Goal: Download file/media

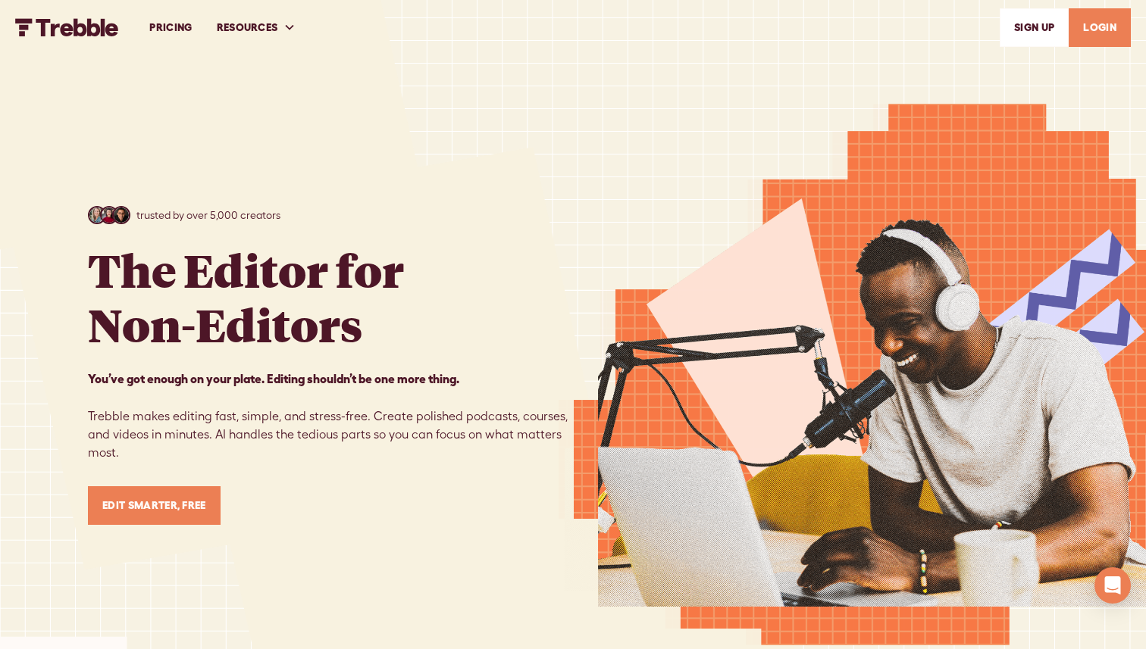
click at [704, 36] on link "LOGIN" at bounding box center [1099, 27] width 62 height 39
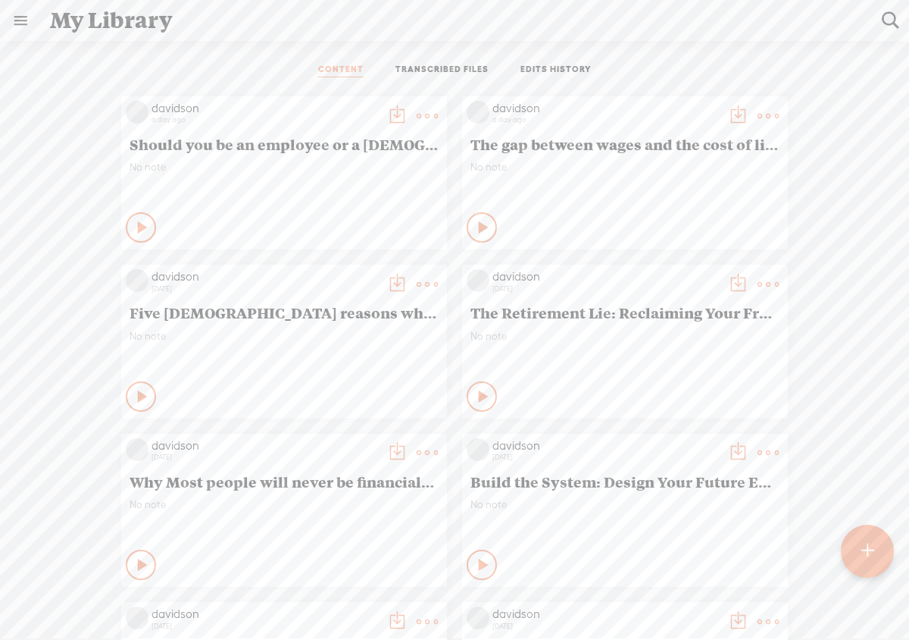
click at [872, 555] on t at bounding box center [867, 550] width 13 height 33
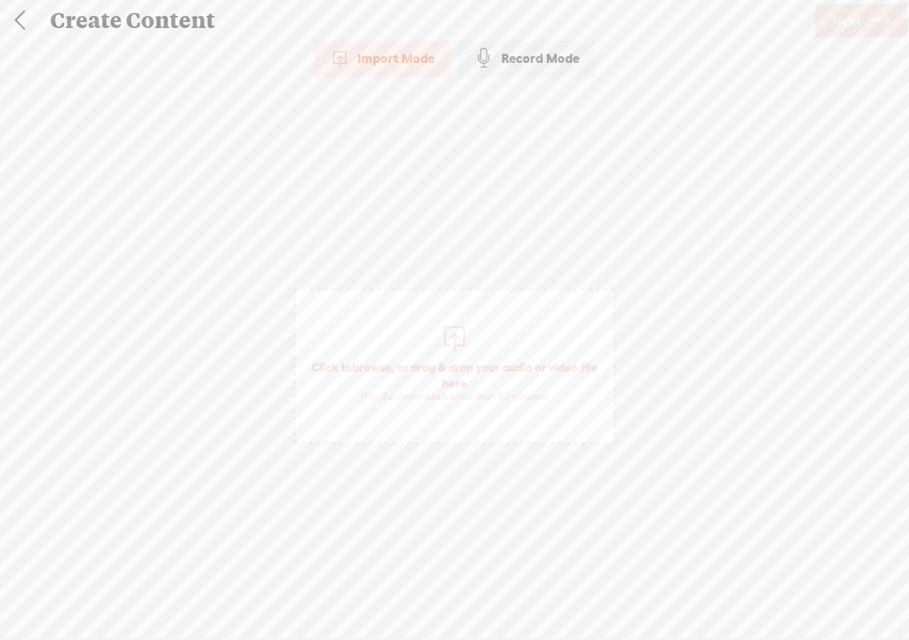
click at [450, 337] on div at bounding box center [455, 336] width 30 height 30
click at [843, 33] on span "Next" at bounding box center [847, 21] width 29 height 39
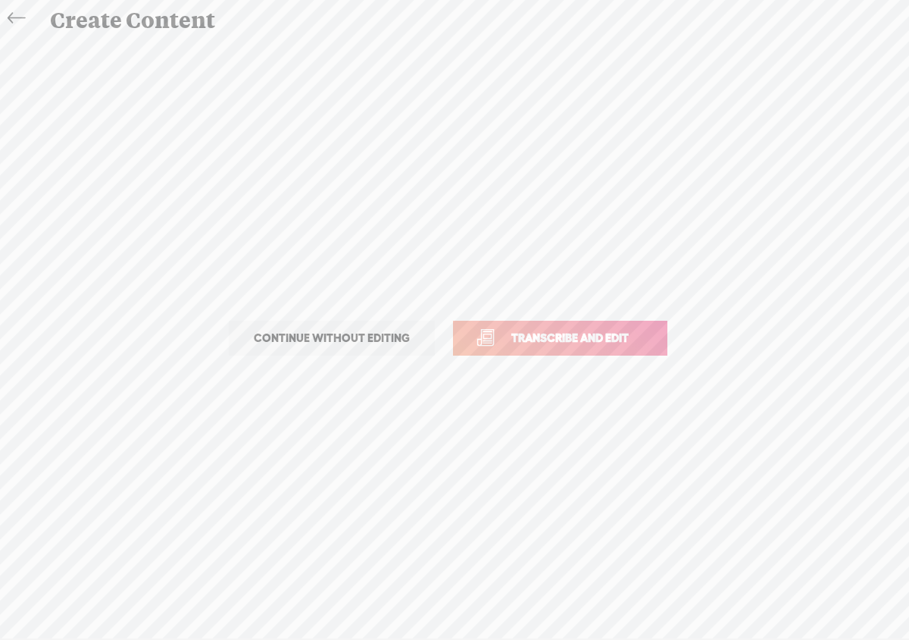
click at [601, 335] on span "Transcribe and edit" at bounding box center [570, 337] width 149 height 17
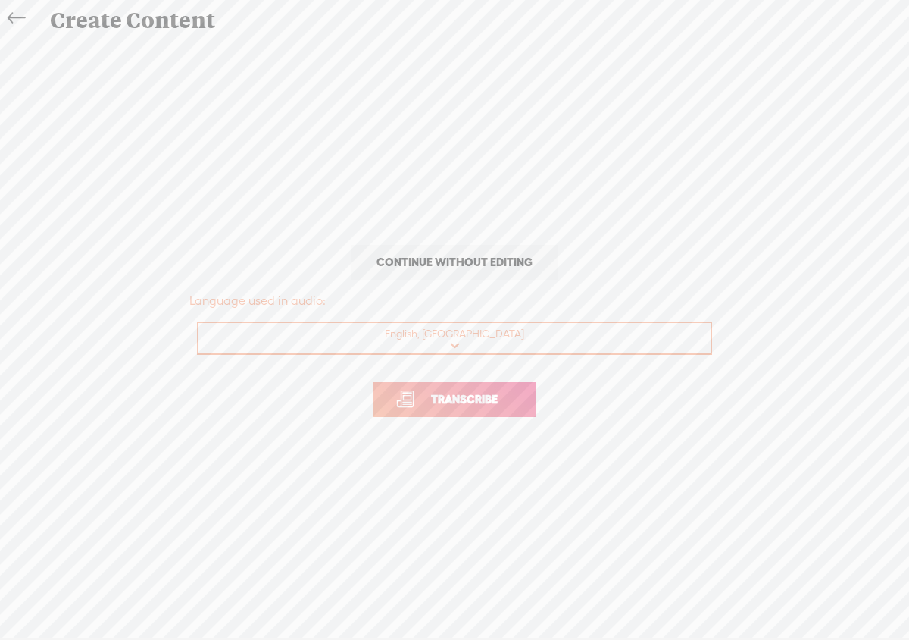
click at [518, 390] on link "Transcribe" at bounding box center [455, 399] width 164 height 35
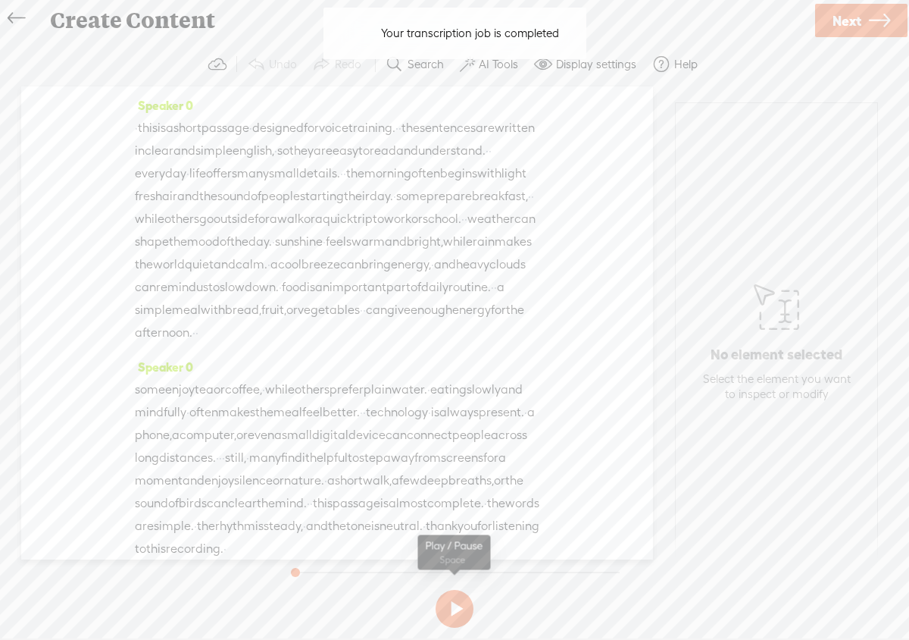
click at [461, 608] on button at bounding box center [455, 609] width 38 height 38
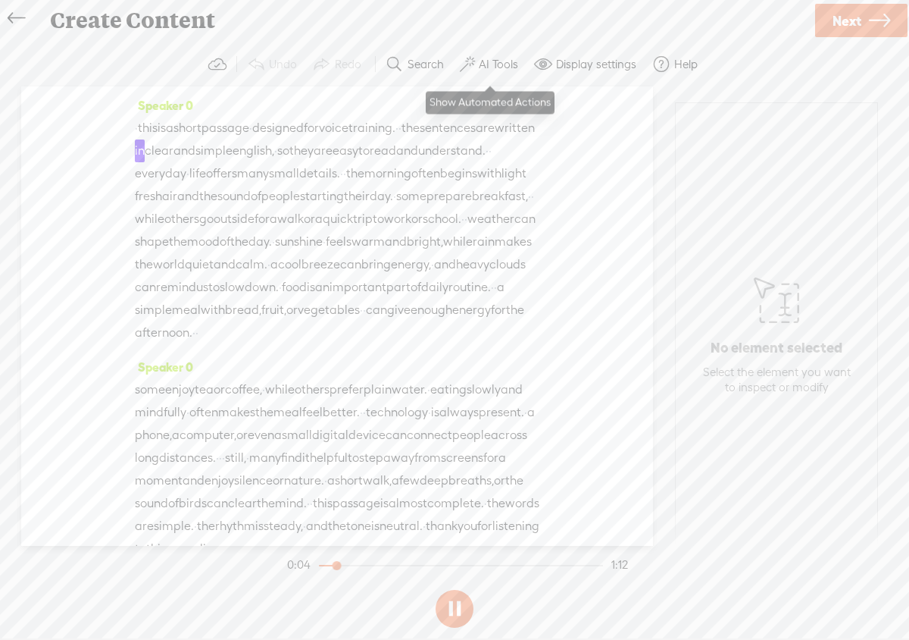
click at [500, 69] on label "AI Tools" at bounding box center [498, 64] width 39 height 15
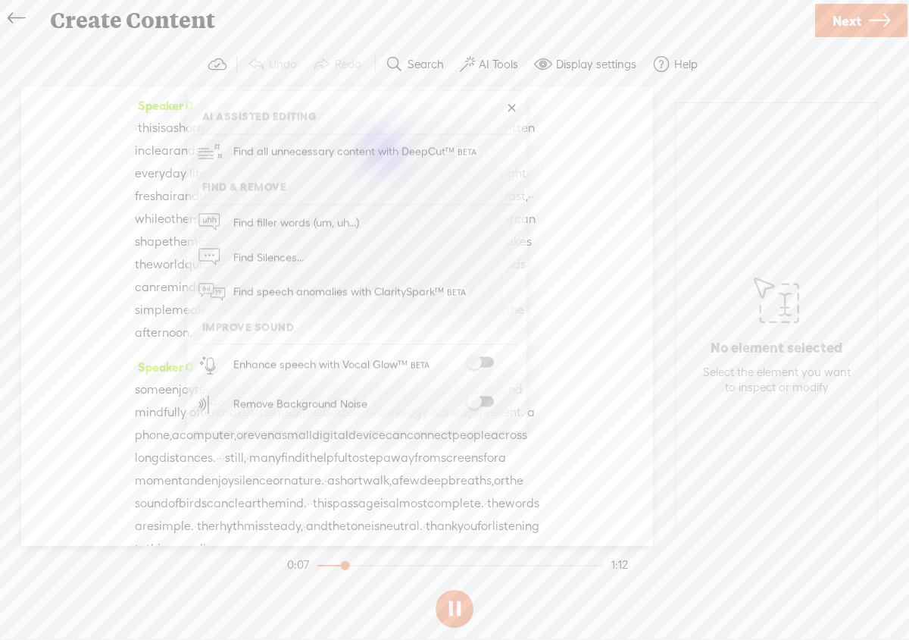
click at [487, 360] on span at bounding box center [480, 362] width 27 height 11
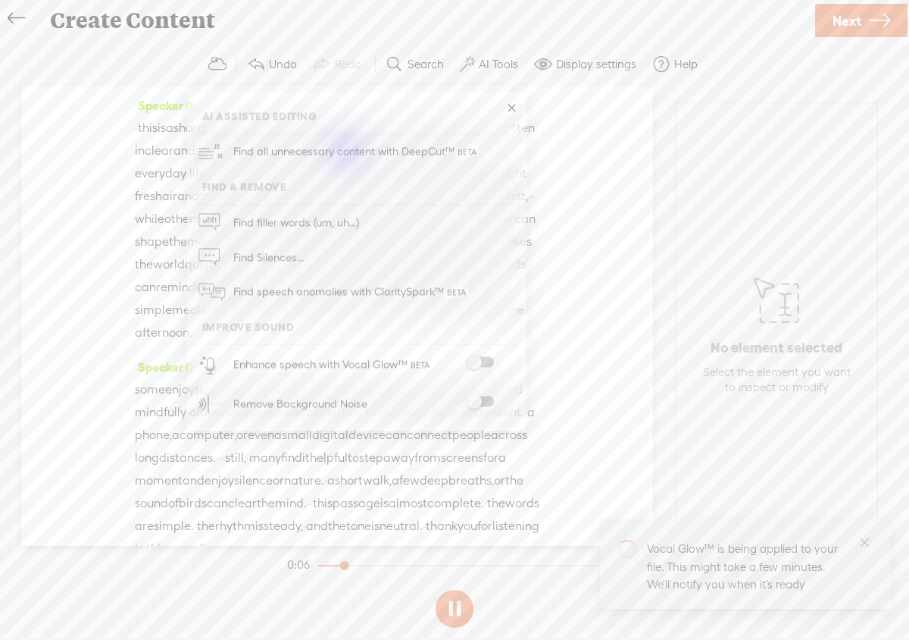
click at [492, 402] on span at bounding box center [480, 401] width 27 height 11
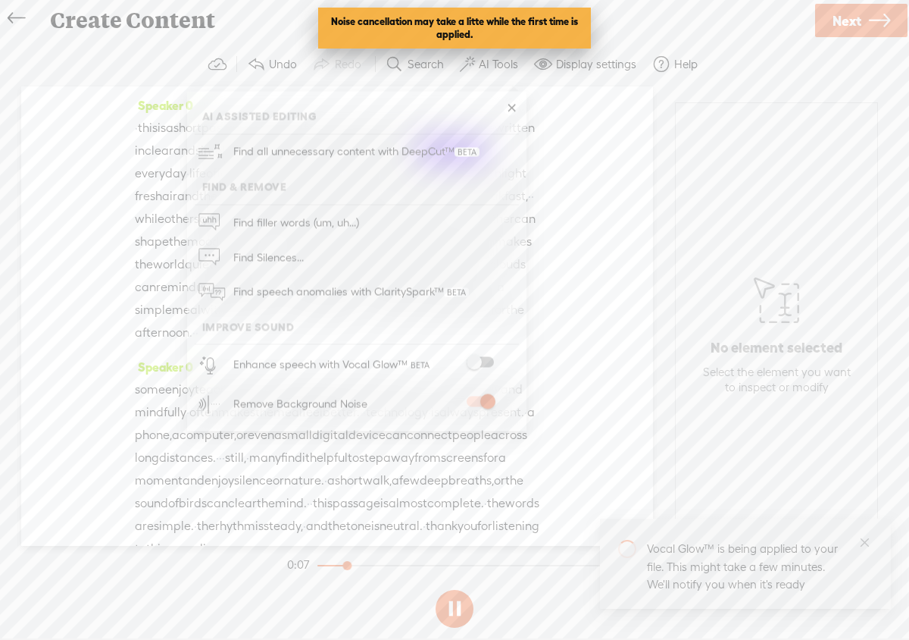
click at [485, 363] on span at bounding box center [480, 362] width 27 height 11
click at [489, 357] on span at bounding box center [480, 362] width 27 height 11
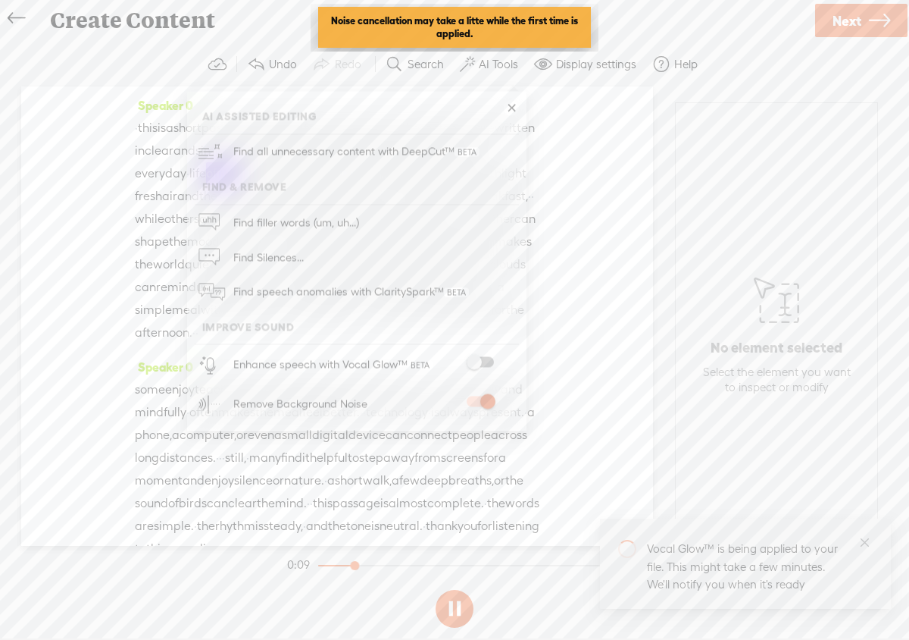
click at [513, 113] on link at bounding box center [511, 108] width 15 height 15
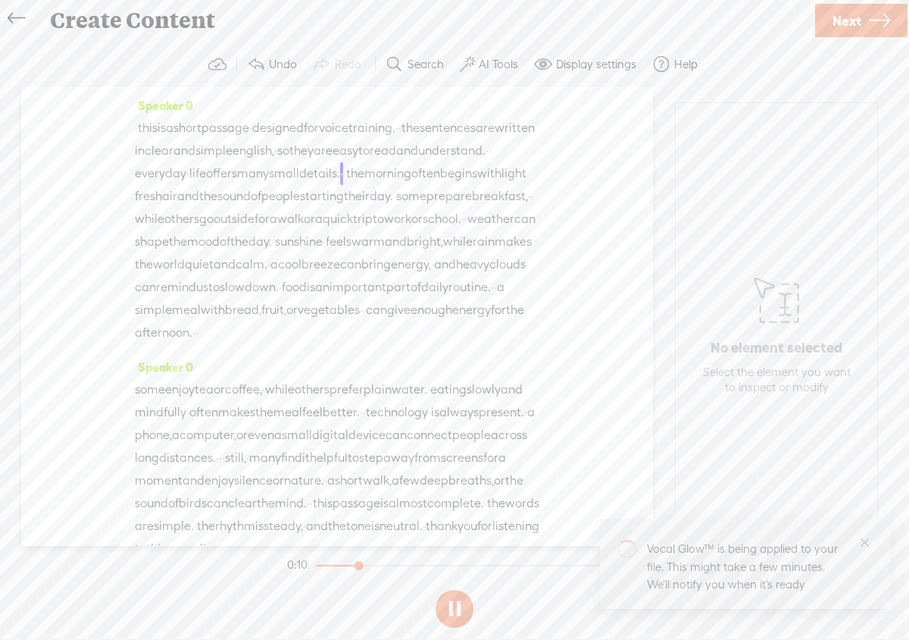
click at [462, 608] on button at bounding box center [455, 609] width 38 height 38
click at [462, 607] on button at bounding box center [455, 609] width 38 height 38
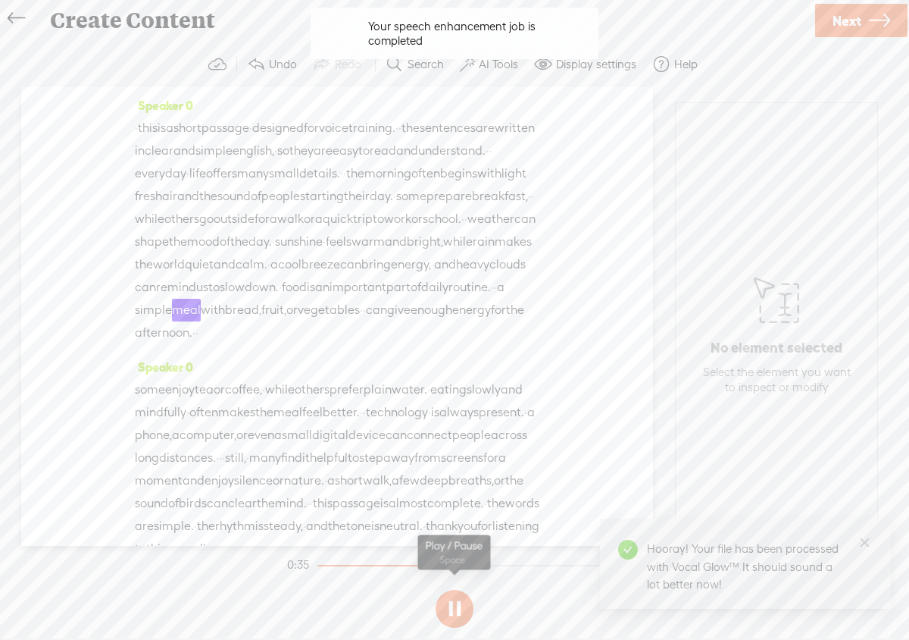
click at [459, 613] on button at bounding box center [455, 609] width 38 height 38
drag, startPoint x: 458, startPoint y: 563, endPoint x: 285, endPoint y: 561, distance: 173.5
click at [285, 561] on section "0:35 1:12" at bounding box center [457, 565] width 347 height 38
click at [457, 610] on button at bounding box center [455, 609] width 38 height 38
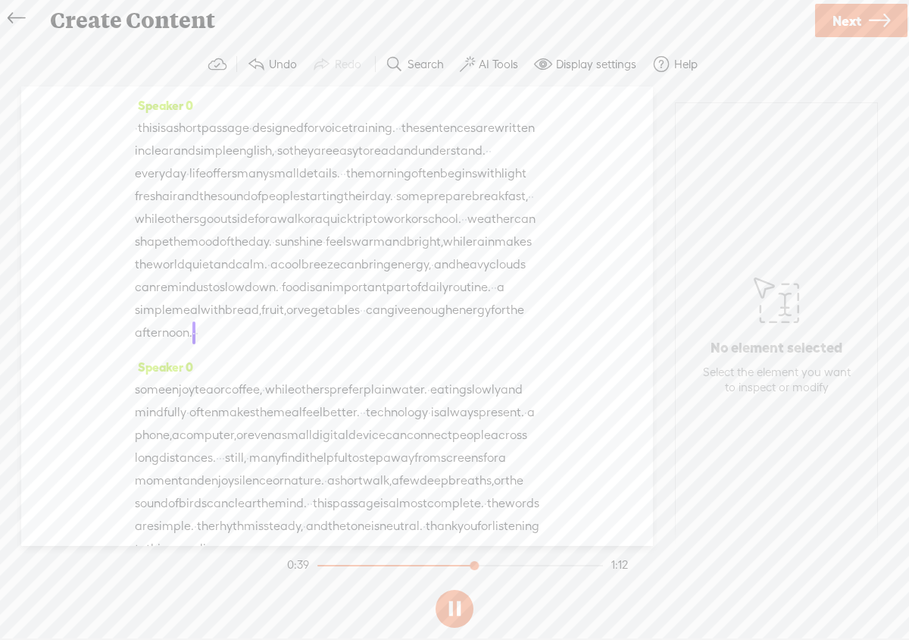
click at [457, 610] on button at bounding box center [455, 609] width 38 height 38
click at [845, 25] on span "Next" at bounding box center [847, 21] width 29 height 39
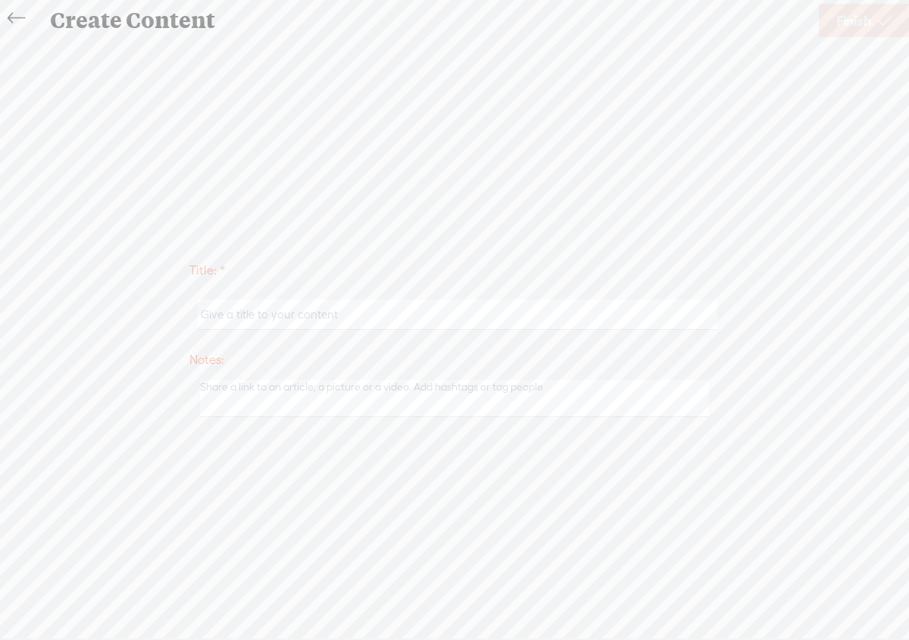
click at [491, 308] on input "text" at bounding box center [457, 314] width 519 height 30
click at [201, 315] on input "Voice sample" at bounding box center [457, 314] width 519 height 30
type input "English Voice sample"
click at [840, 25] on span "Finish" at bounding box center [854, 21] width 35 height 39
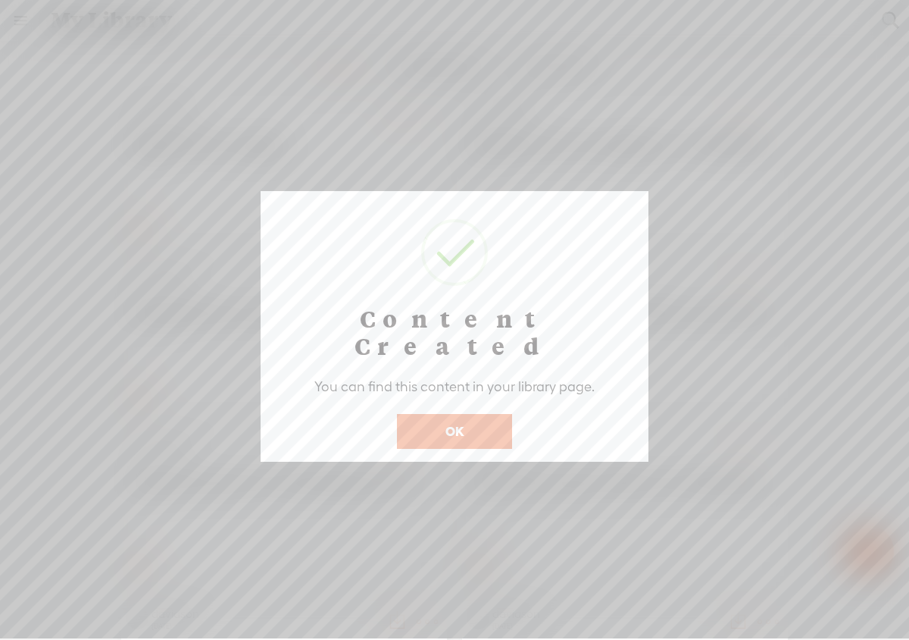
click at [470, 414] on button "OK" at bounding box center [454, 431] width 115 height 35
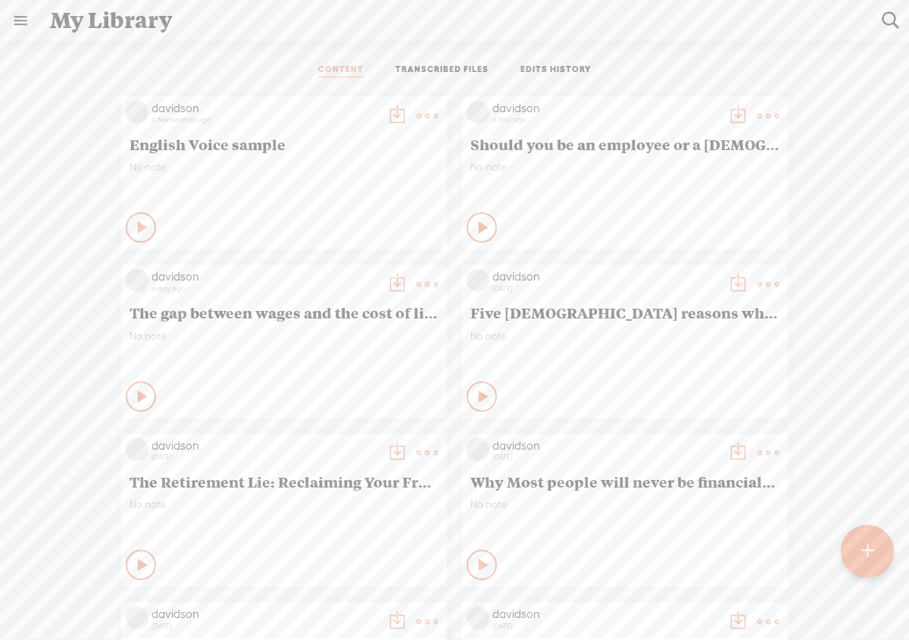
click at [138, 223] on icon at bounding box center [143, 227] width 15 height 15
click at [137, 231] on icon at bounding box center [141, 227] width 15 height 15
click at [419, 120] on t at bounding box center [427, 115] width 21 height 21
click at [365, 266] on link "Download as..." at bounding box center [356, 271] width 152 height 35
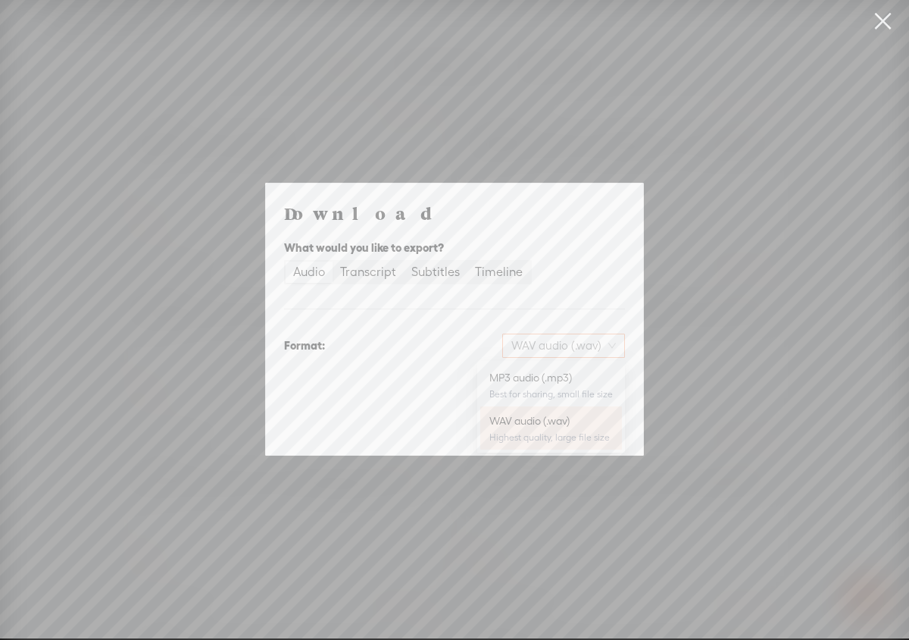
click at [613, 344] on span "WAV audio (.wav)" at bounding box center [563, 345] width 105 height 23
click at [601, 383] on div "MP3 audio (.mp3)" at bounding box center [552, 377] width 124 height 15
click at [603, 427] on span "Download" at bounding box center [586, 424] width 53 height 15
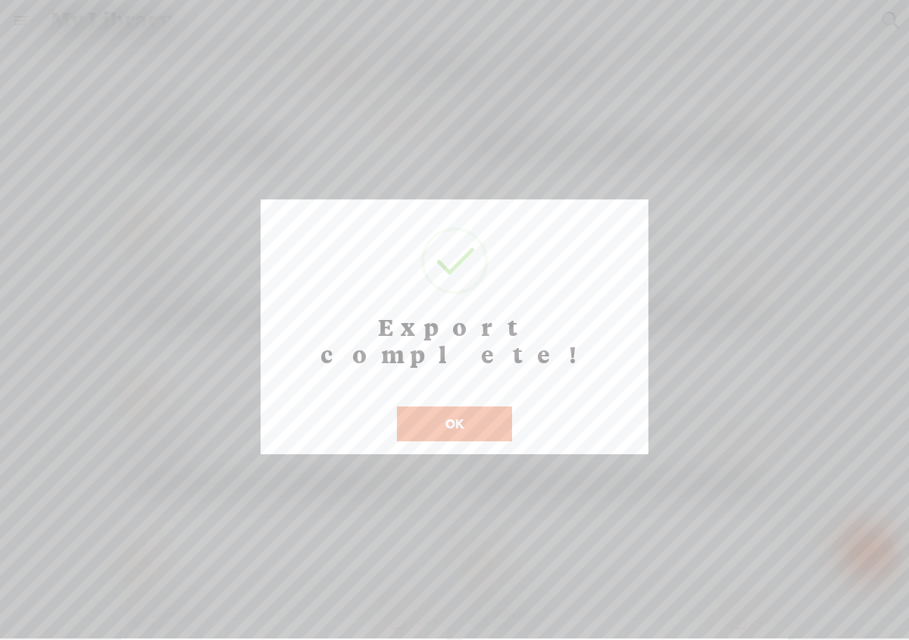
click at [496, 406] on button "OK" at bounding box center [454, 423] width 115 height 35
